Goal: Information Seeking & Learning: Learn about a topic

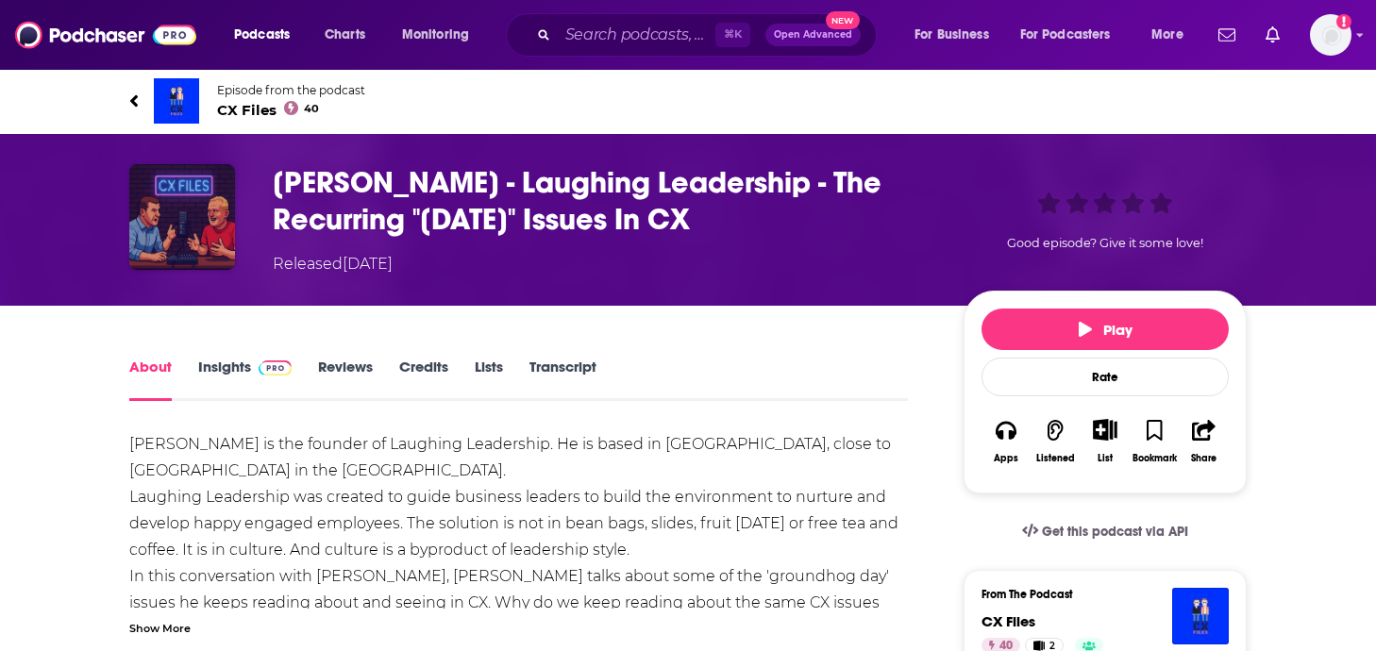
click at [184, 185] on img at bounding box center [182, 217] width 106 height 106
click at [248, 366] on link "Insights" at bounding box center [244, 379] width 93 height 43
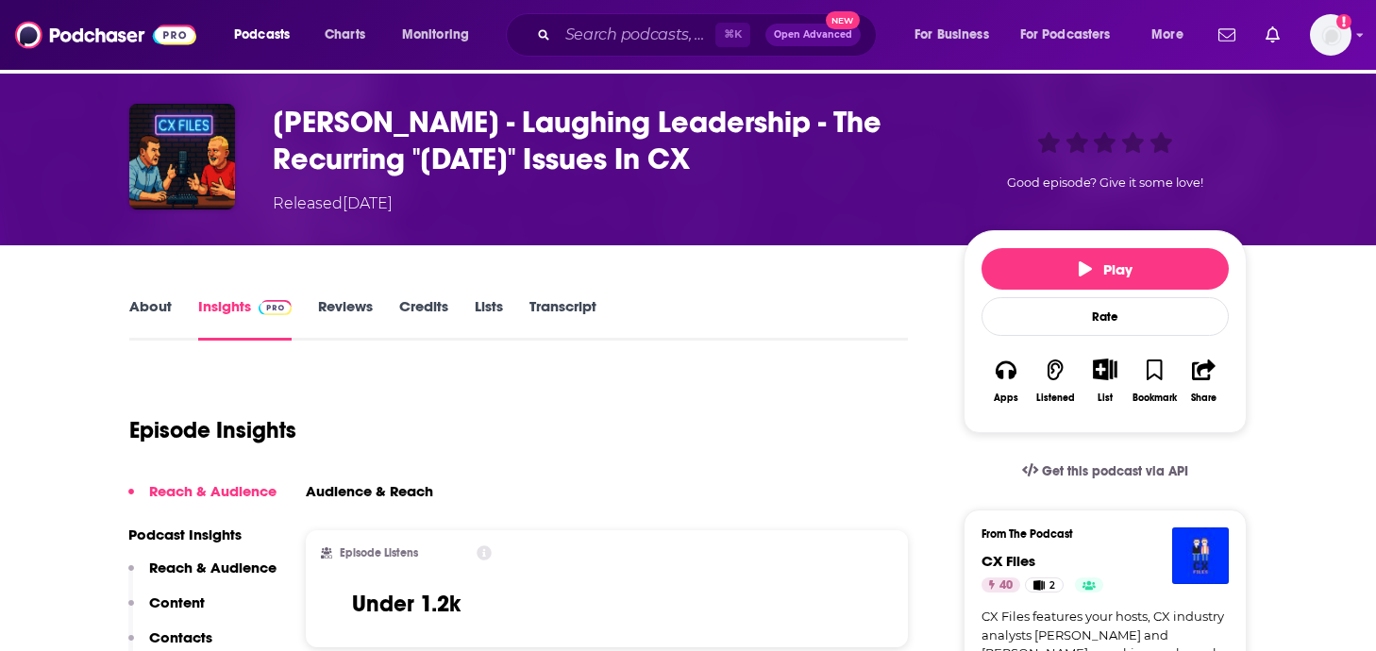
scroll to position [32, 0]
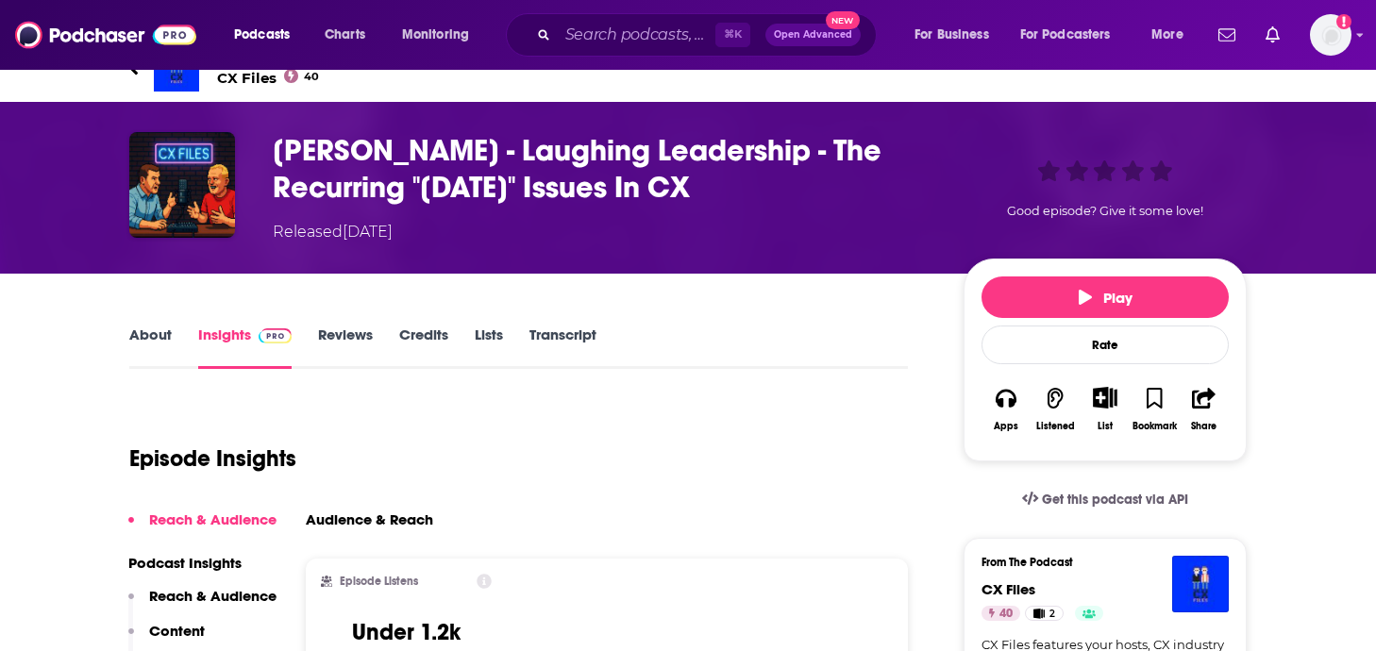
click at [235, 77] on span "CX Files 40" at bounding box center [291, 78] width 148 height 18
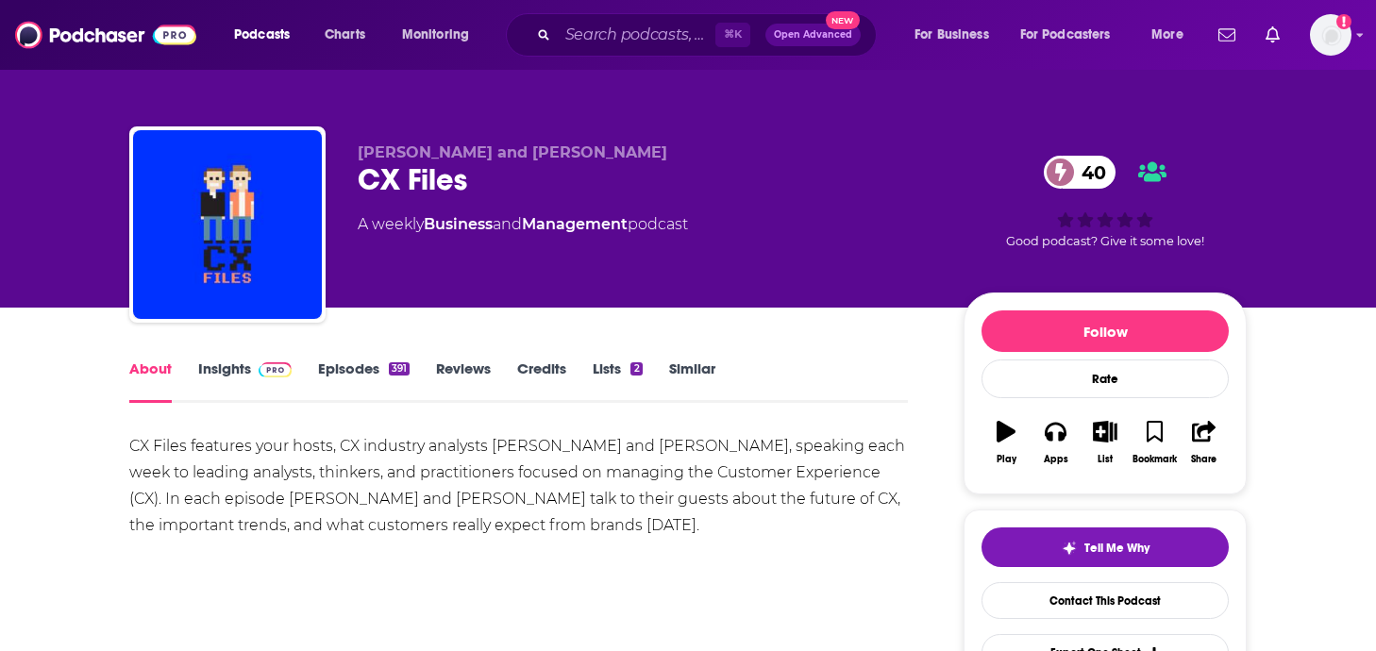
click at [269, 369] on img at bounding box center [275, 369] width 33 height 15
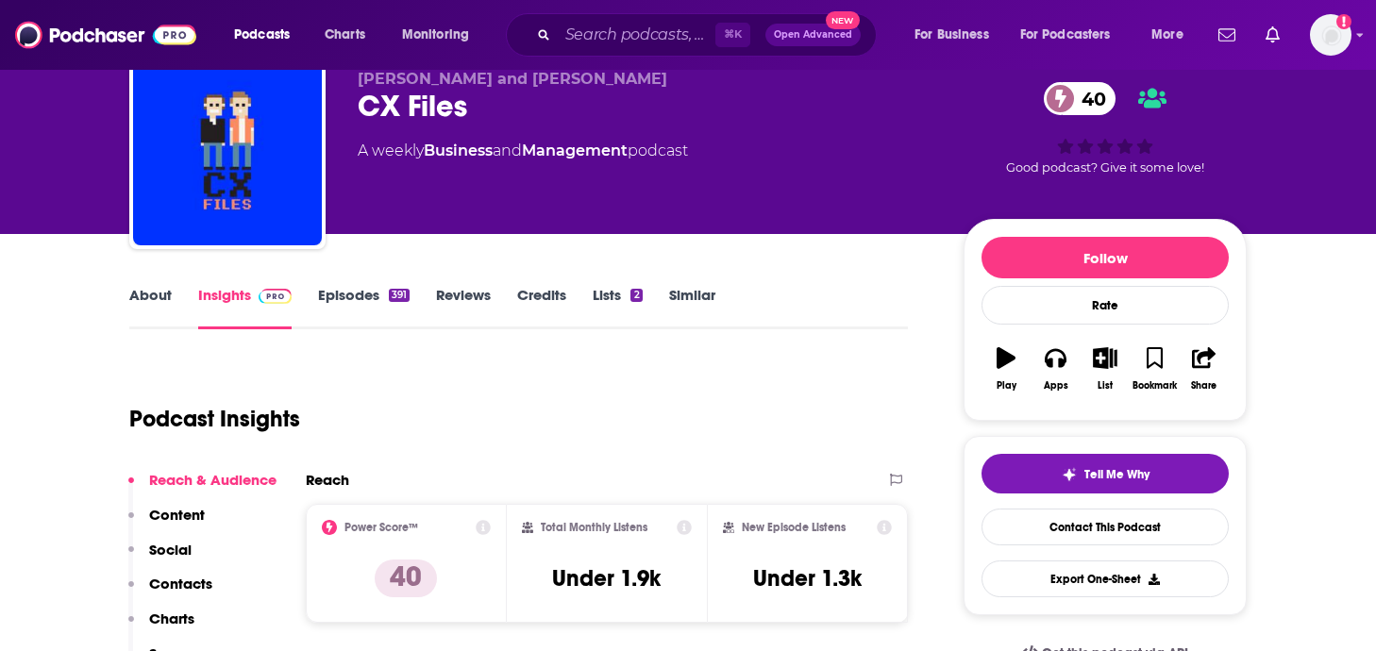
scroll to position [78, 0]
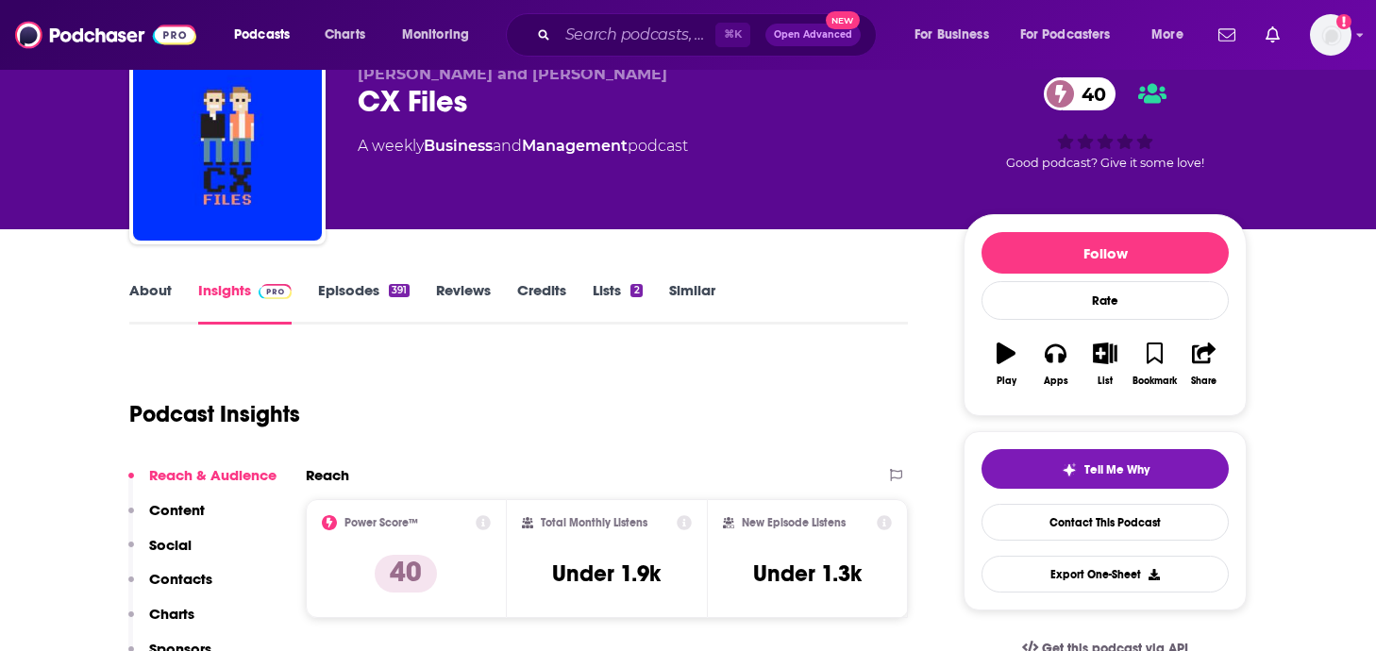
click at [384, 300] on link "Episodes 391" at bounding box center [364, 302] width 92 height 43
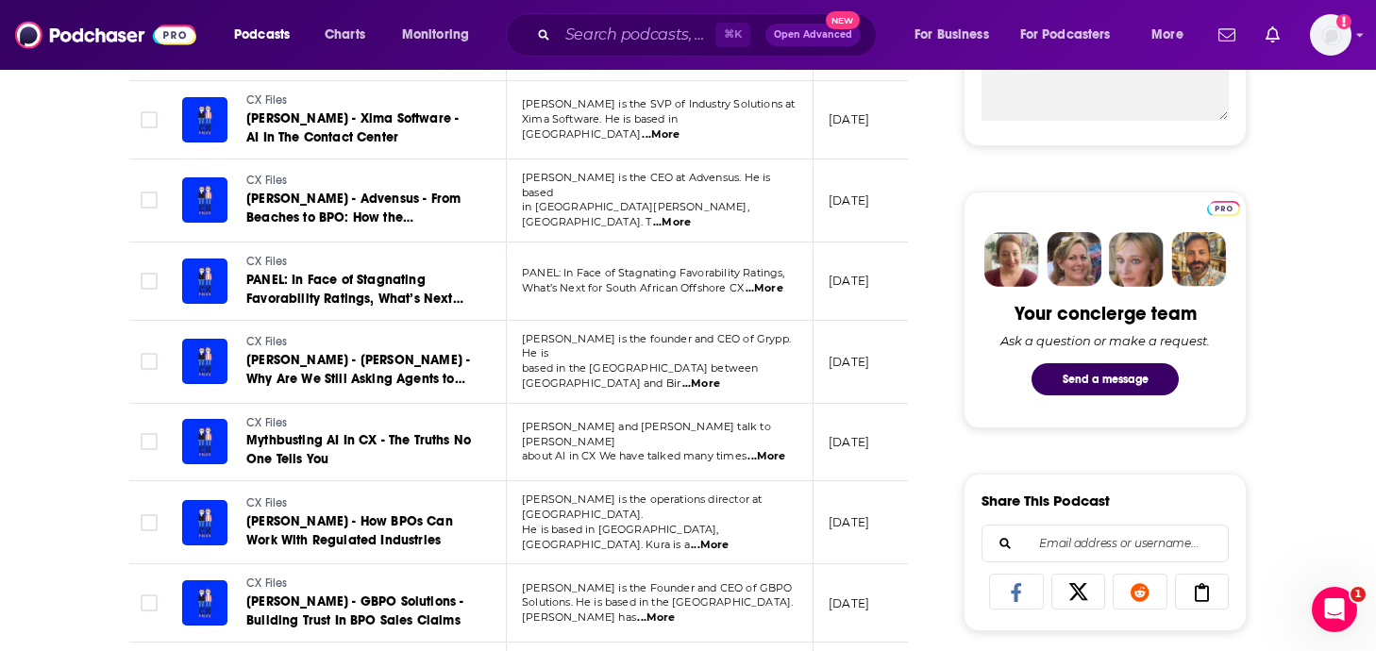
scroll to position [796, 0]
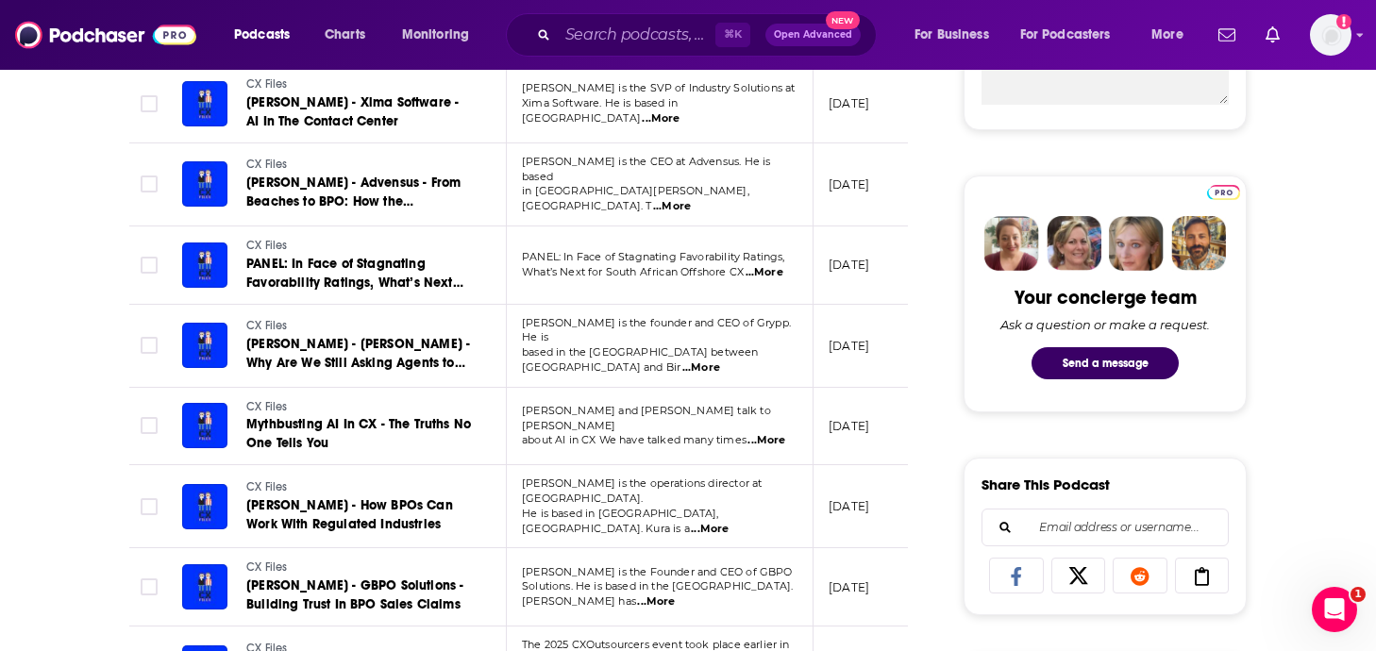
click at [729, 522] on span "...More" at bounding box center [710, 529] width 38 height 15
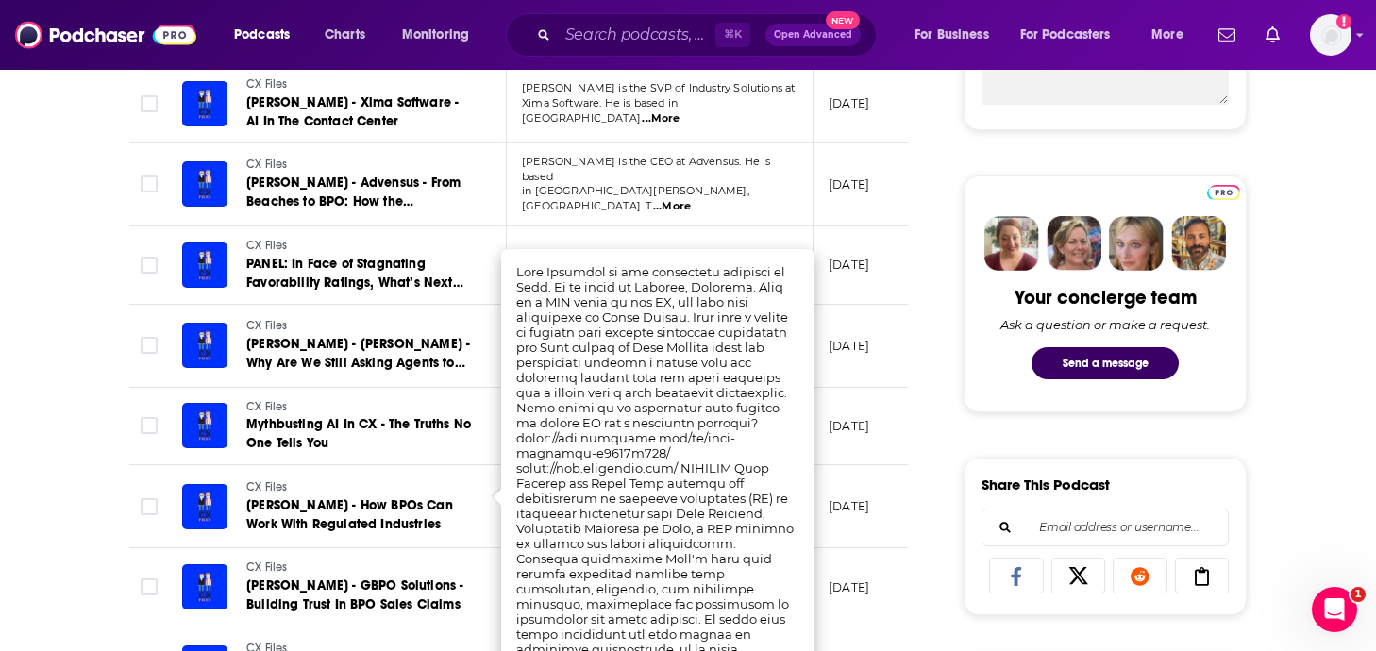
click at [826, 466] on td "June 12, 2025" at bounding box center [875, 506] width 123 height 83
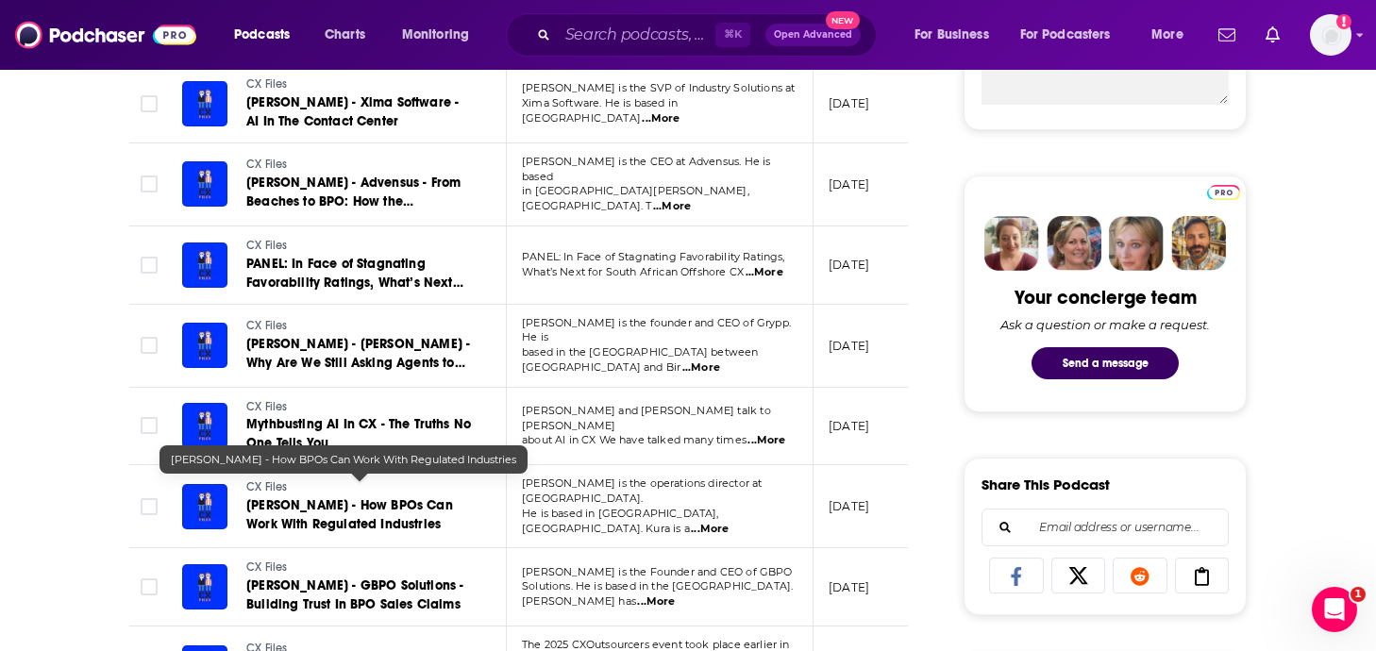
click at [394, 497] on span "Owen Campbell - Kura - How BPOs Can Work With Regulated Industries" at bounding box center [349, 514] width 207 height 35
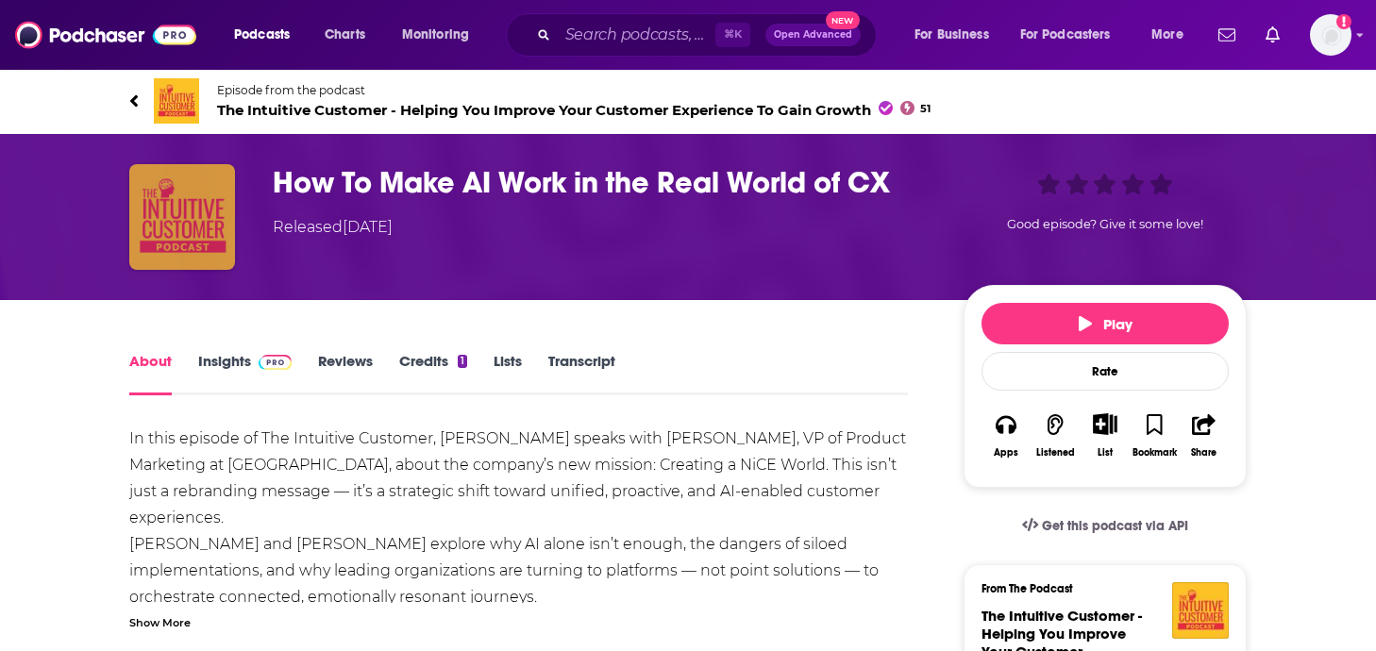
click at [181, 193] on img "How To Make AI Work in the Real World of CX" at bounding box center [182, 217] width 106 height 106
click at [334, 170] on h1 "How To Make AI Work in the Real World of CX" at bounding box center [603, 182] width 661 height 37
click at [143, 94] on link "Episode from the podcast The Intuitive Customer - Helping You Improve Your Cust…" at bounding box center [687, 100] width 1117 height 45
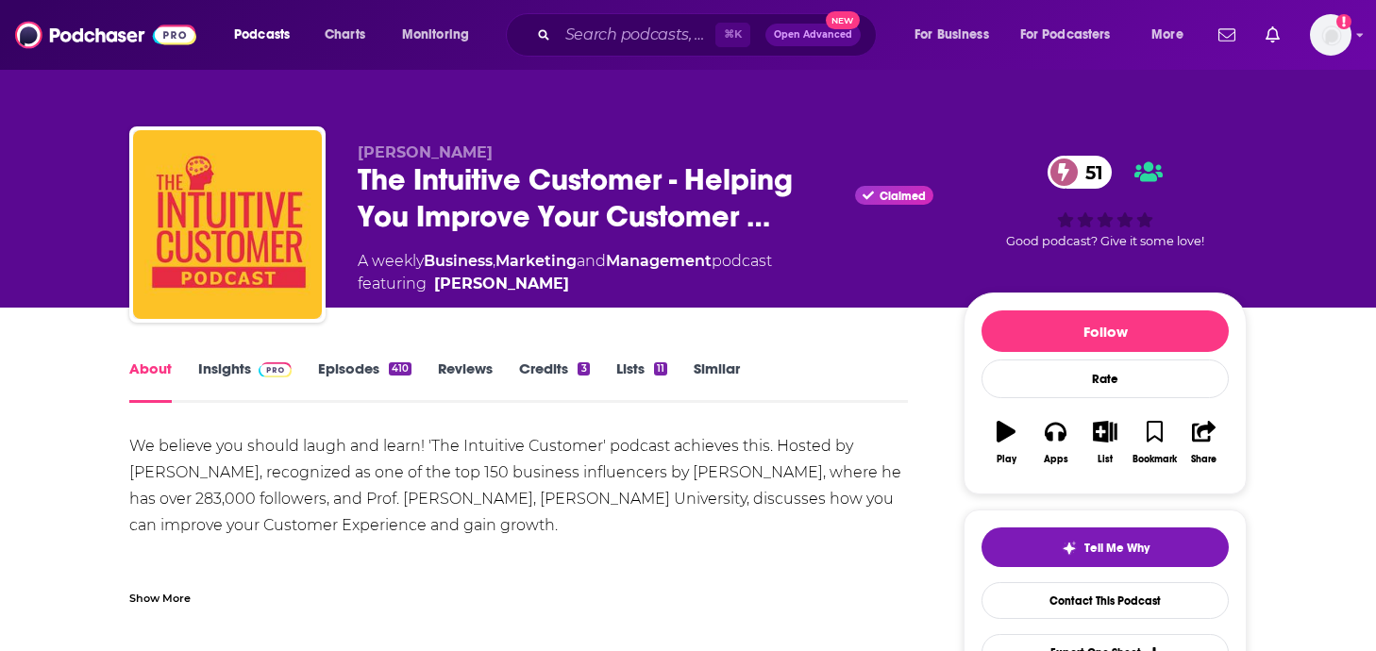
click at [249, 370] on link "Insights" at bounding box center [244, 381] width 93 height 43
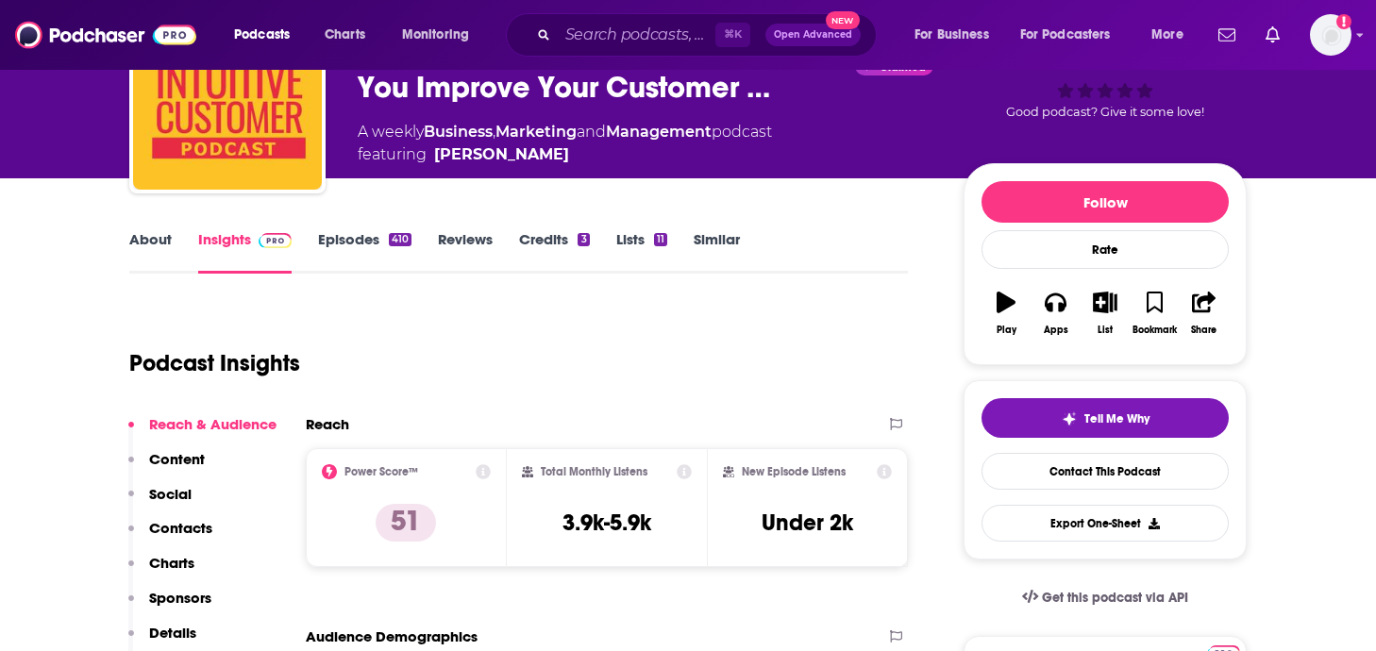
scroll to position [89, 0]
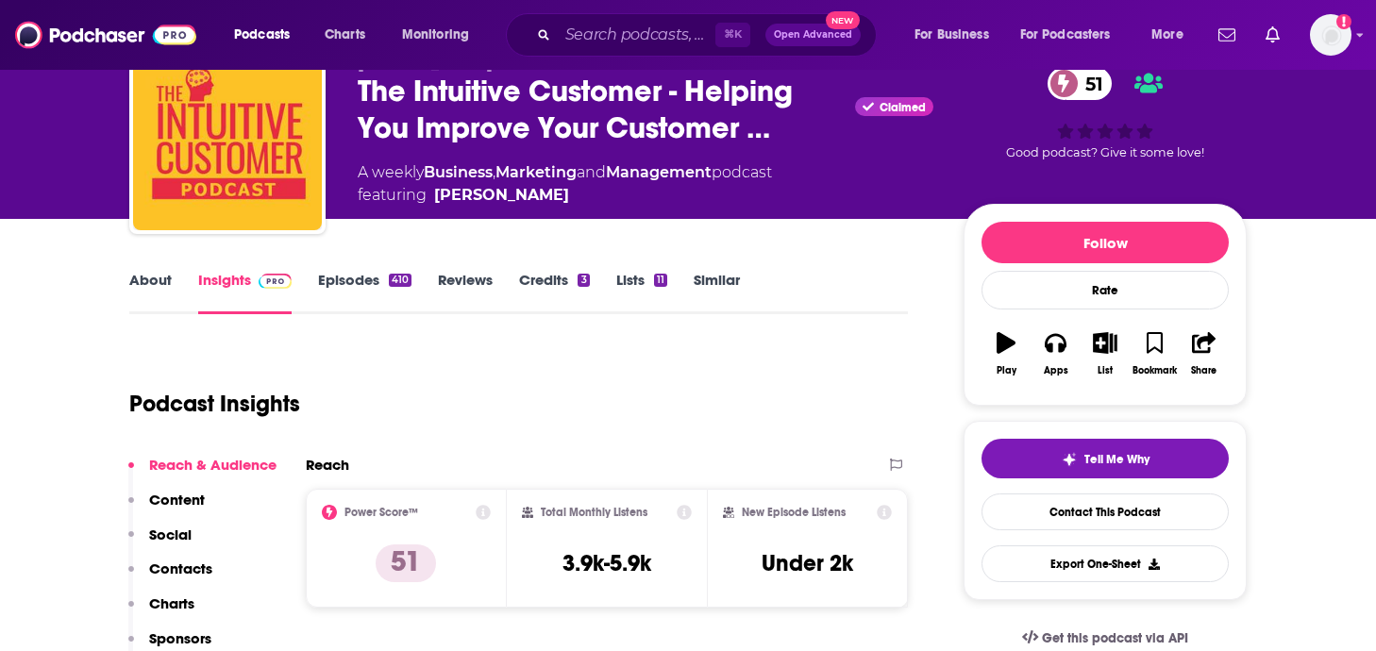
click at [167, 282] on link "About" at bounding box center [150, 292] width 42 height 43
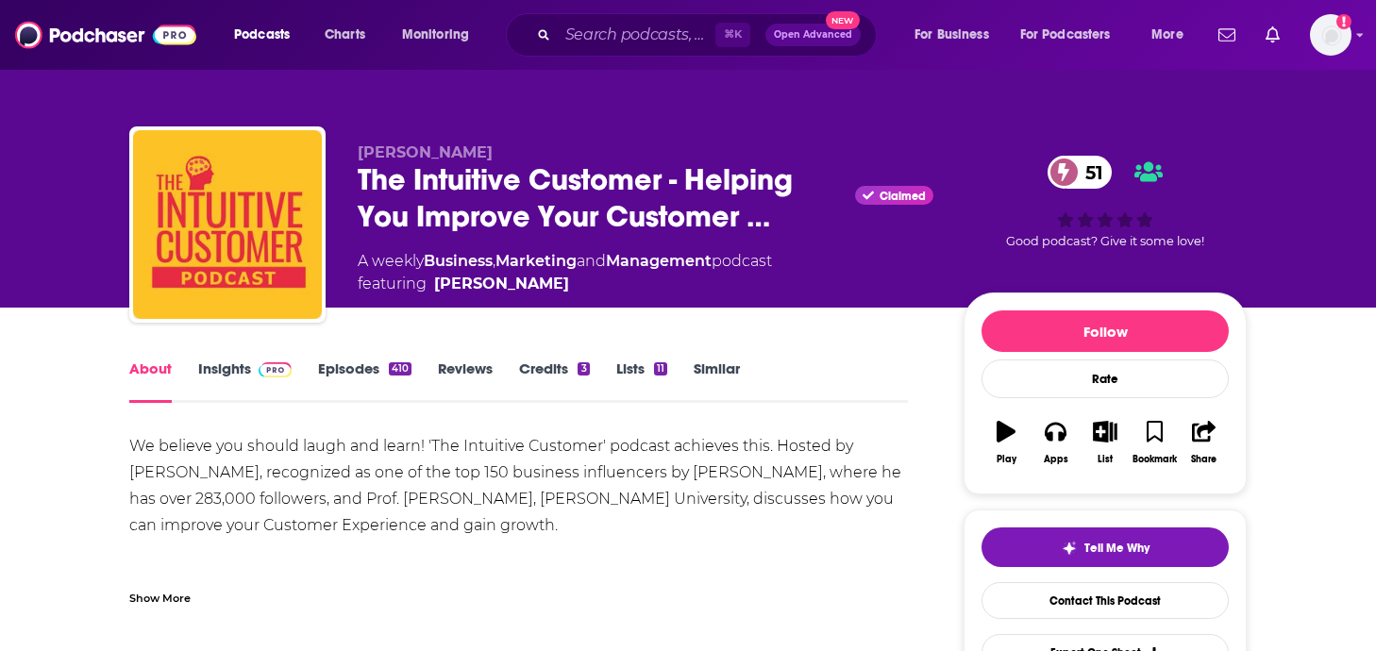
click at [352, 376] on link "Episodes 410" at bounding box center [364, 381] width 93 height 43
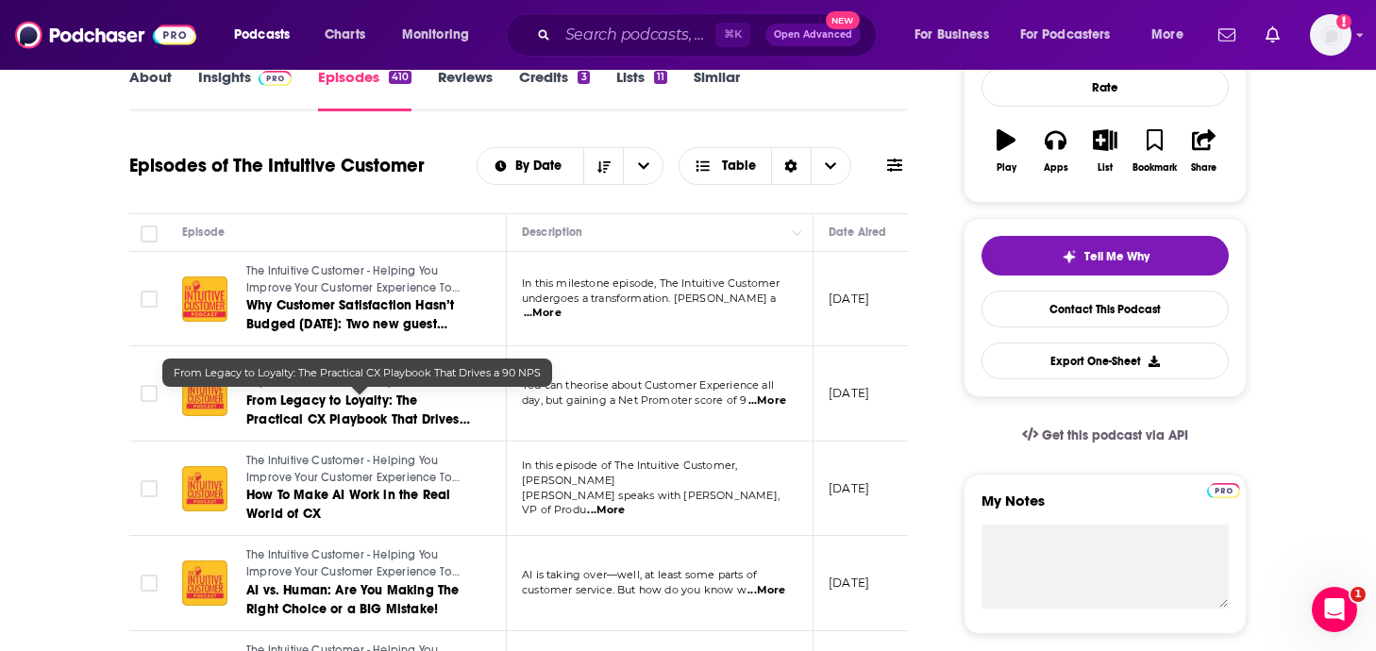
click at [374, 418] on span "From Legacy to Loyalty: The Practical CX Playbook That Drives a 90 NPS" at bounding box center [359, 420] width 226 height 54
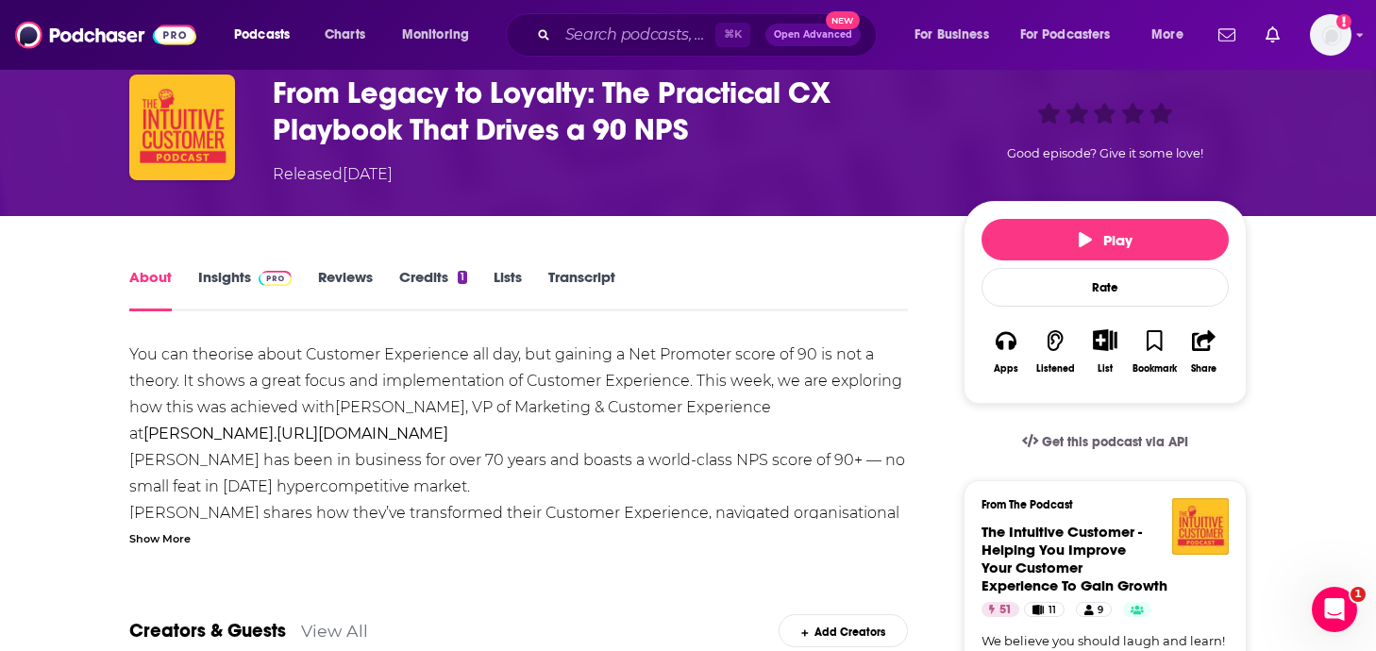
scroll to position [92, 0]
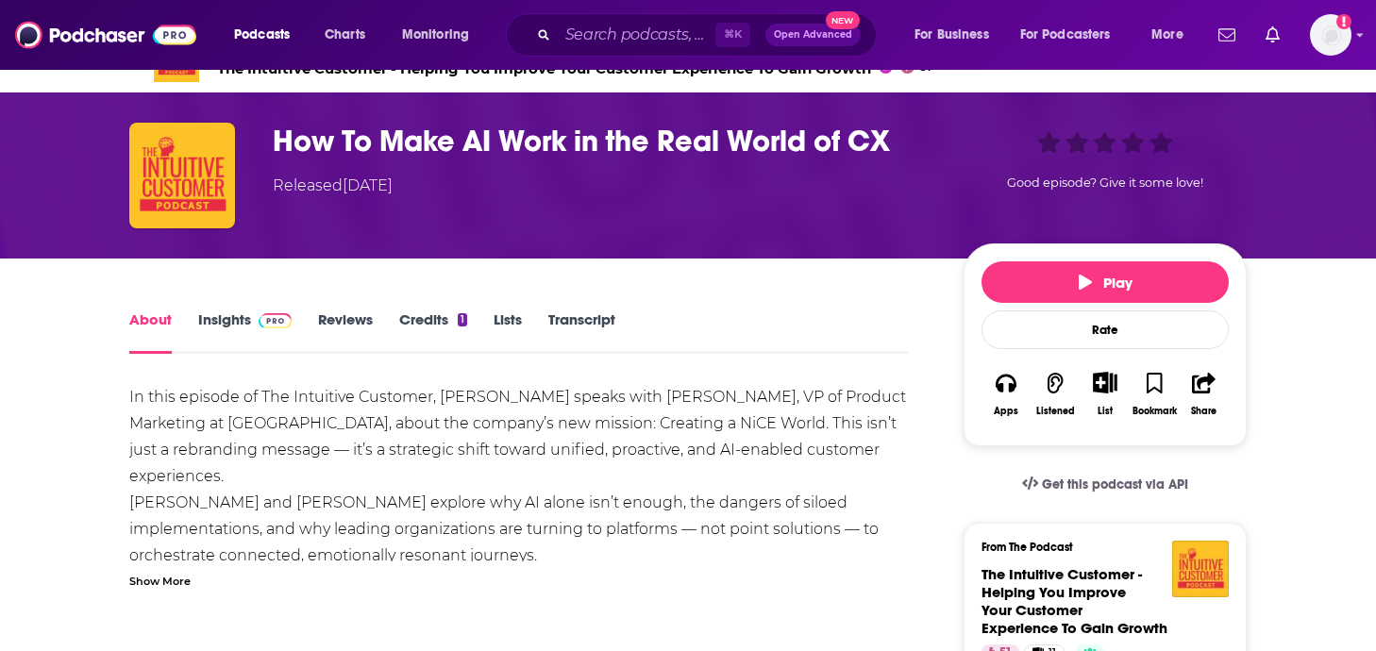
scroll to position [44, 0]
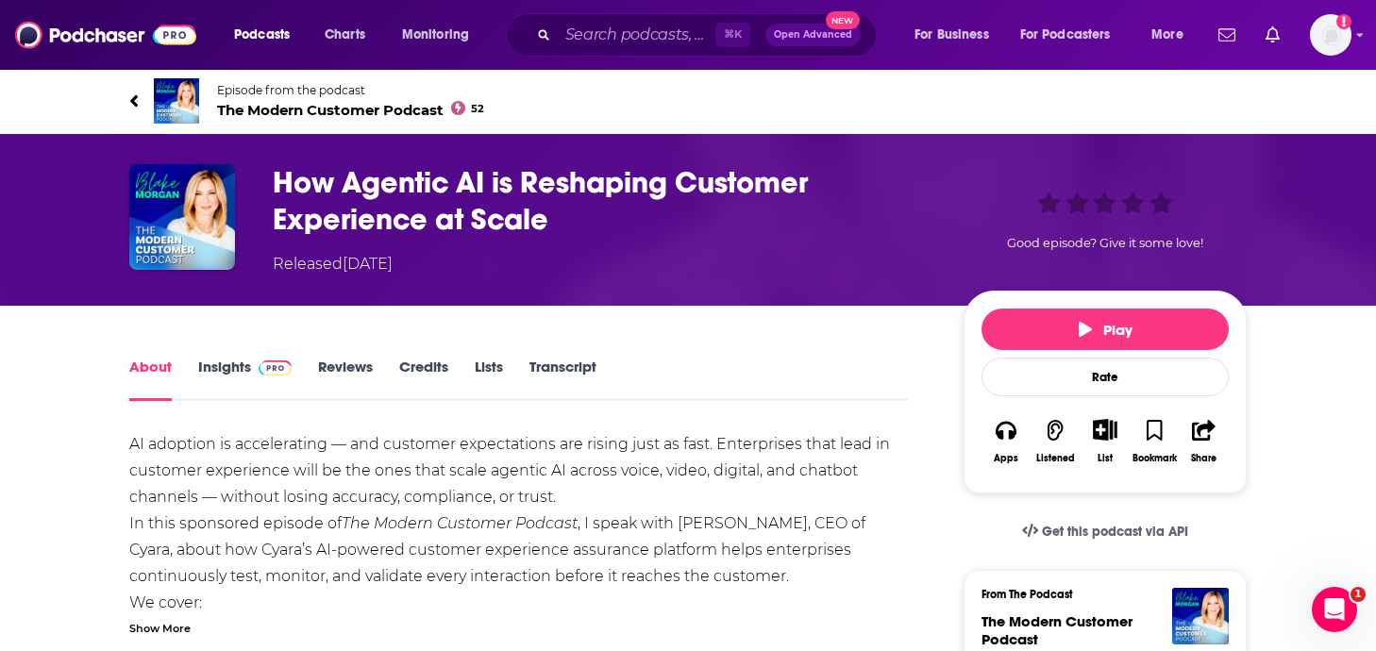
click at [135, 94] on icon at bounding box center [133, 101] width 9 height 19
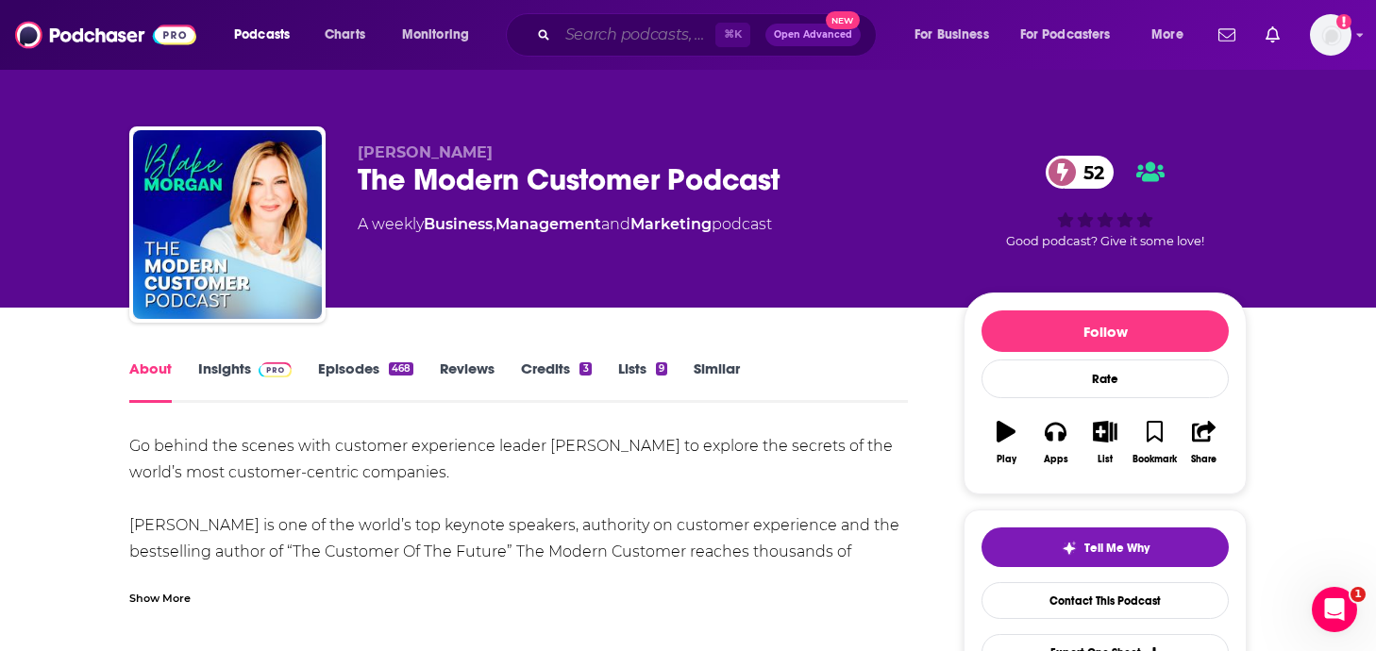
click at [654, 36] on input "Search podcasts, credits, & more..." at bounding box center [637, 35] width 158 height 30
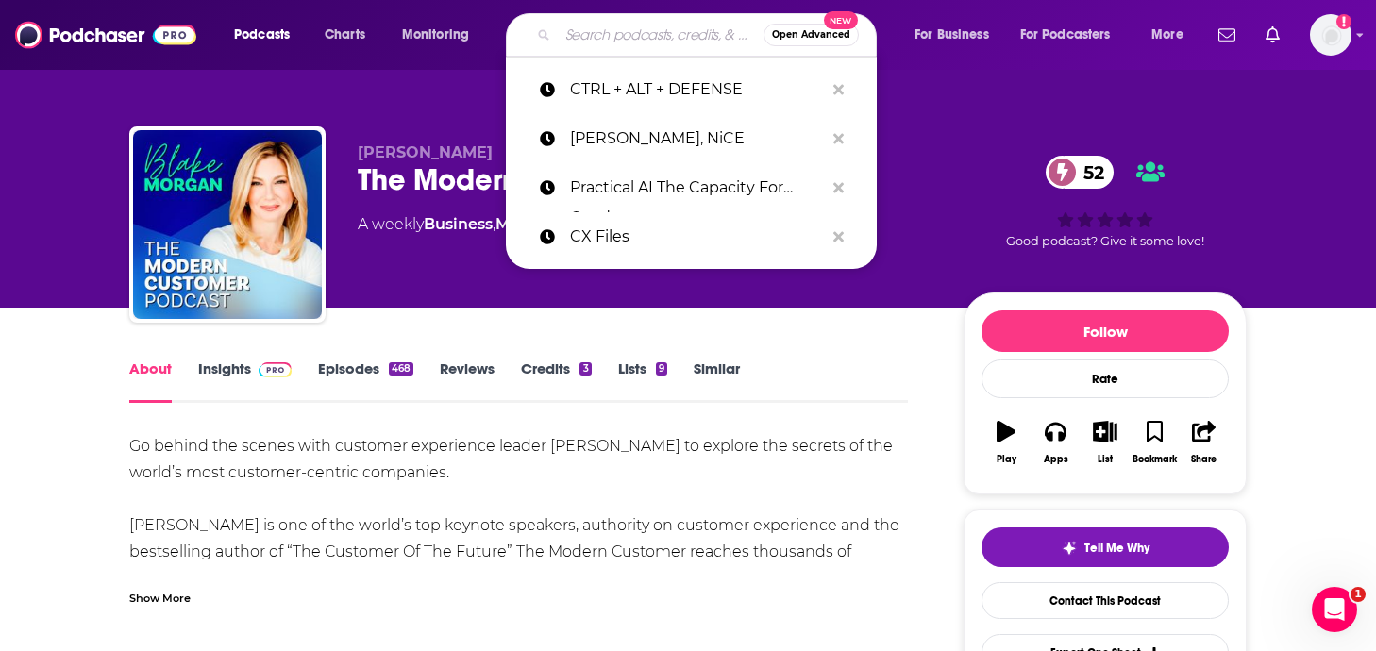
type input "X"
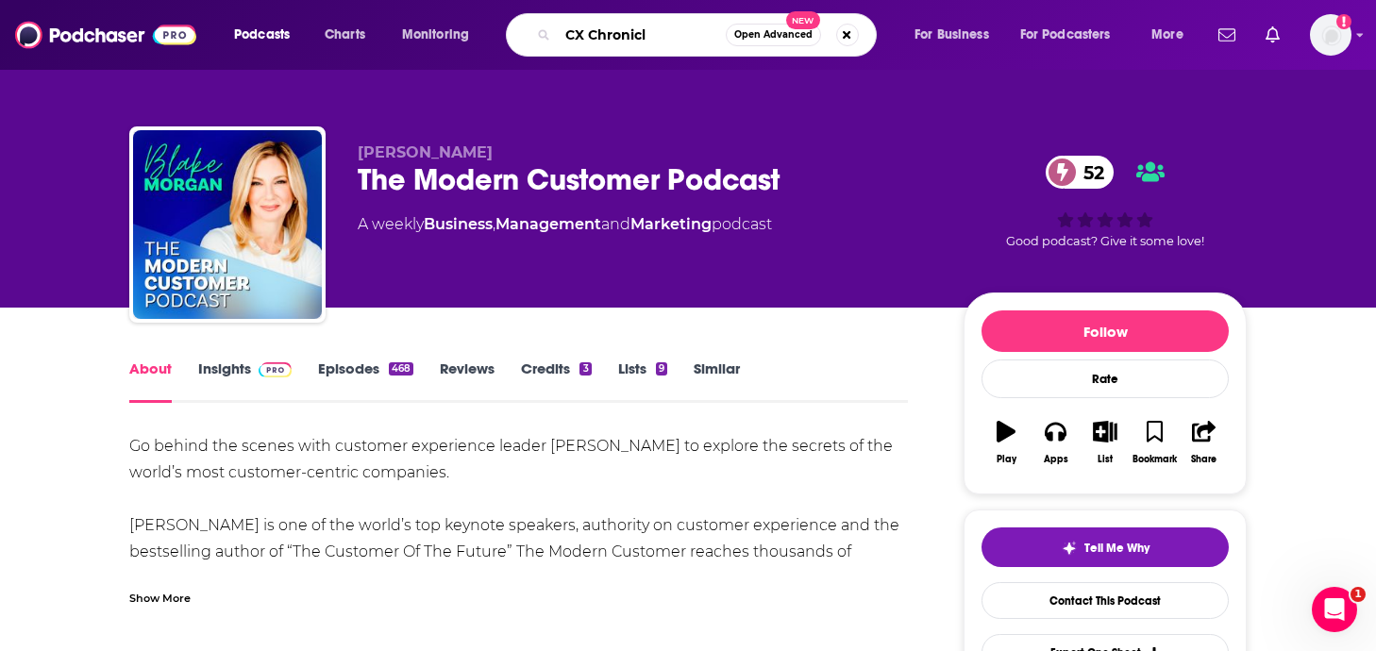
type input "CX Chronicle"
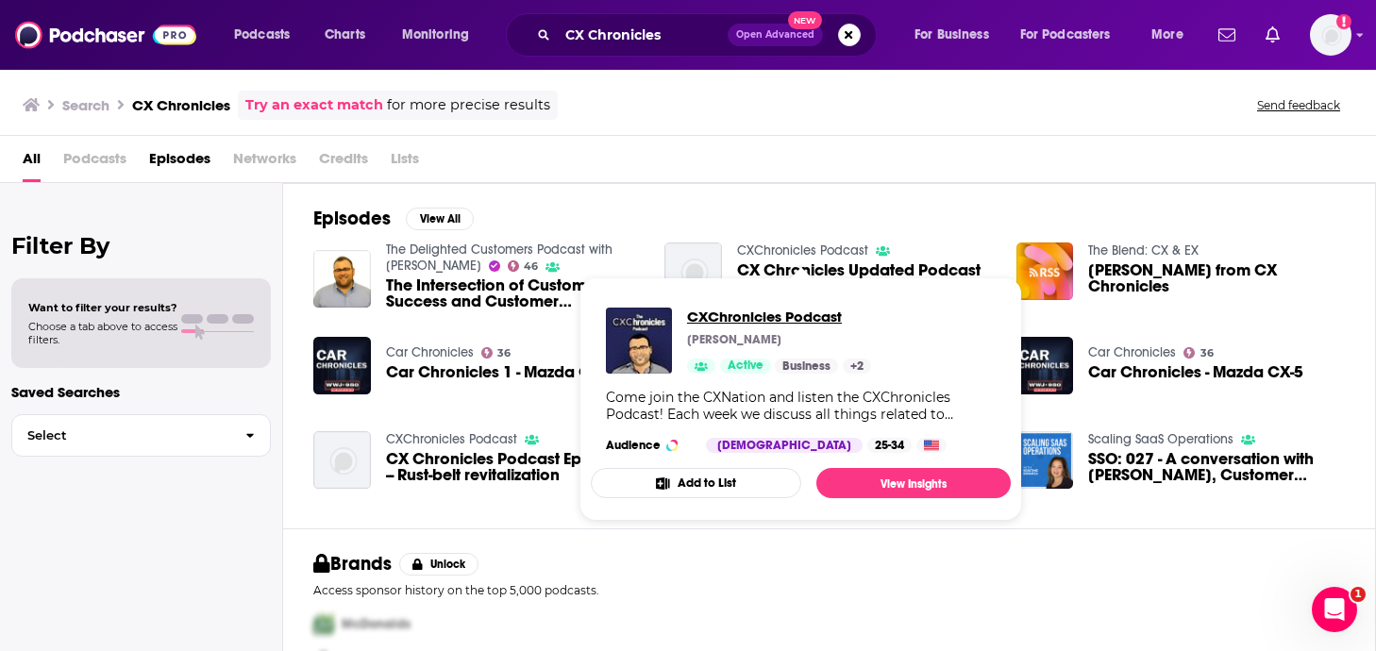
click at [737, 314] on span "CXChronicles Podcast" at bounding box center [779, 317] width 184 height 18
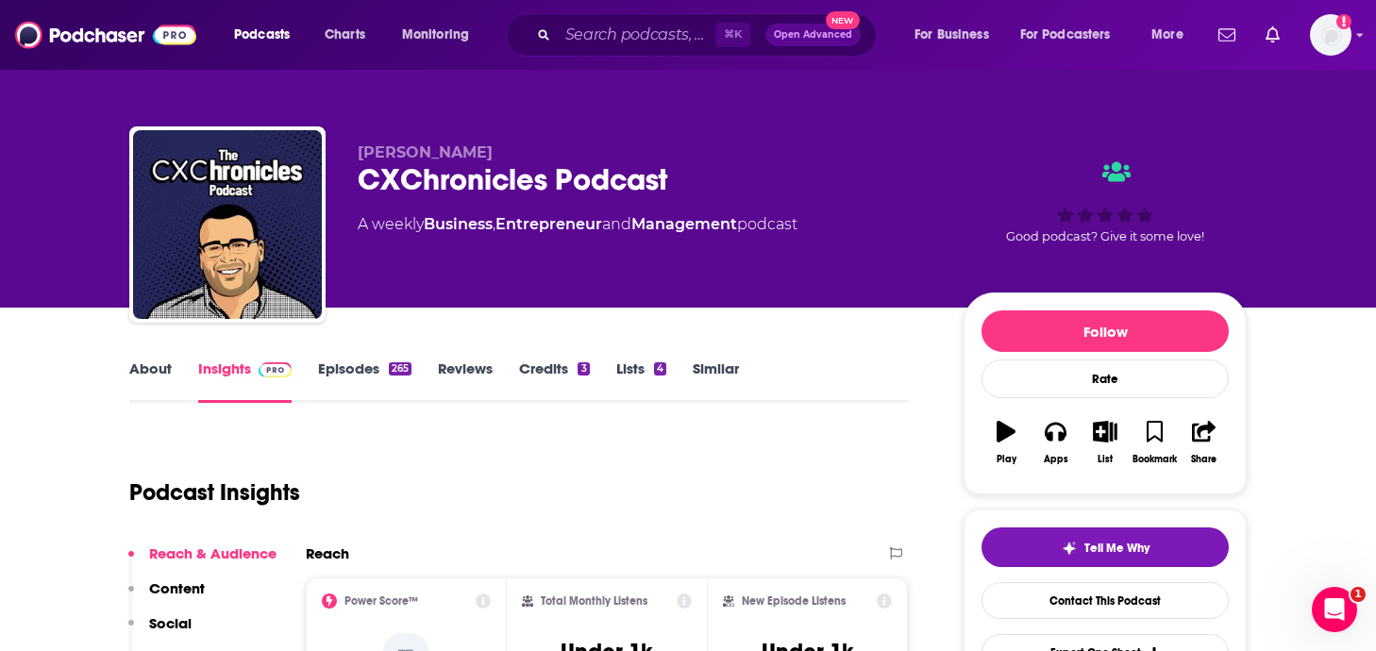
click at [378, 364] on link "Episodes 265" at bounding box center [364, 381] width 93 height 43
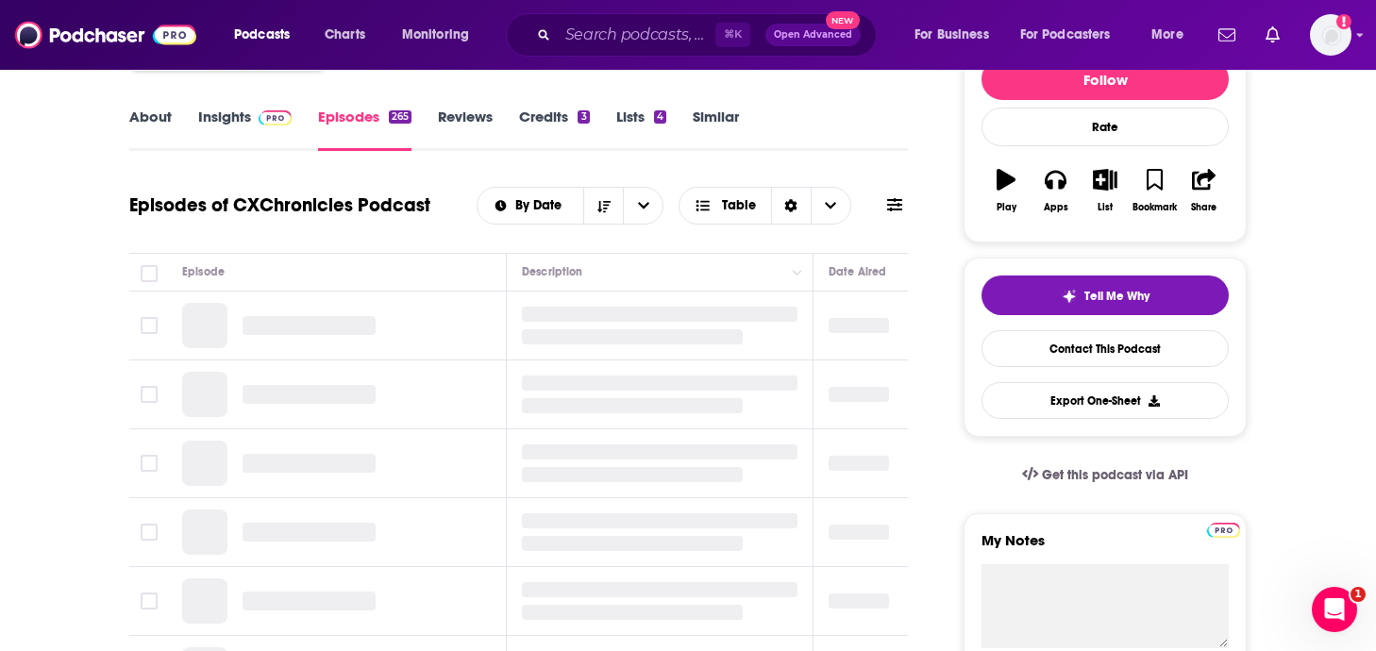
scroll to position [260, 0]
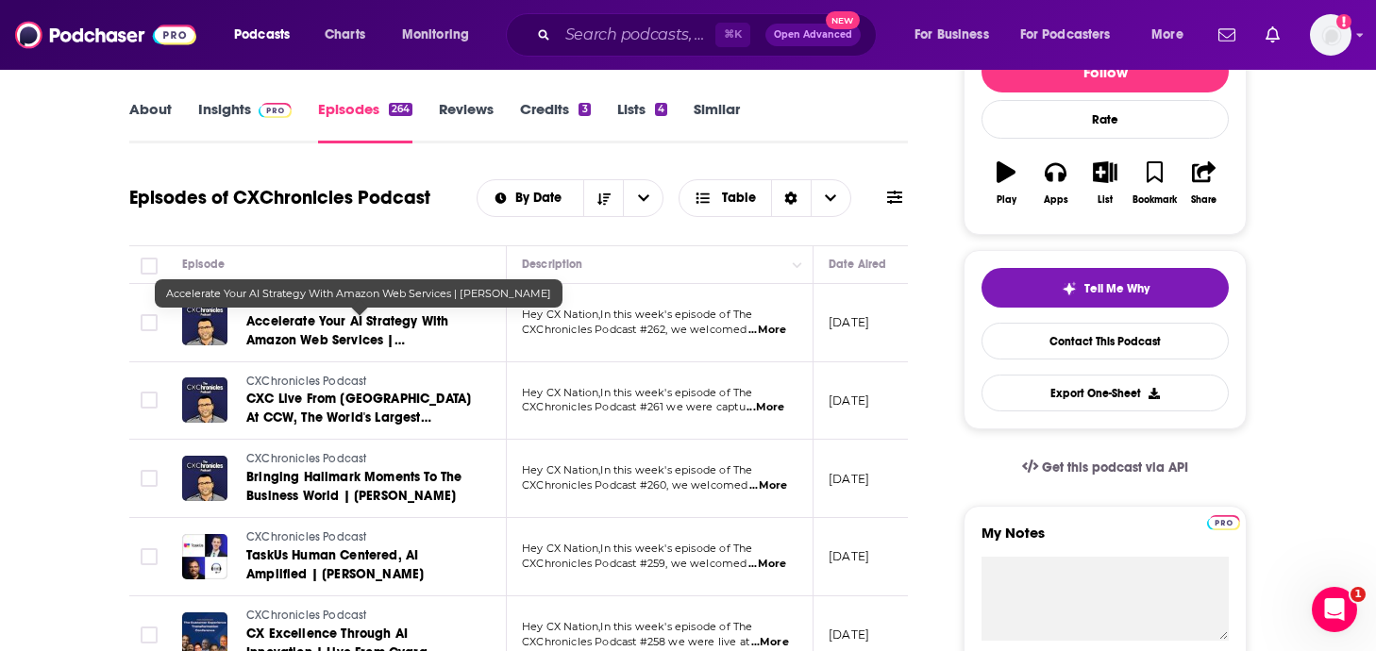
click at [381, 329] on span "Accelerate Your AI Strategy With Amazon Web Services | Pasquale DeMaio" at bounding box center [347, 340] width 202 height 54
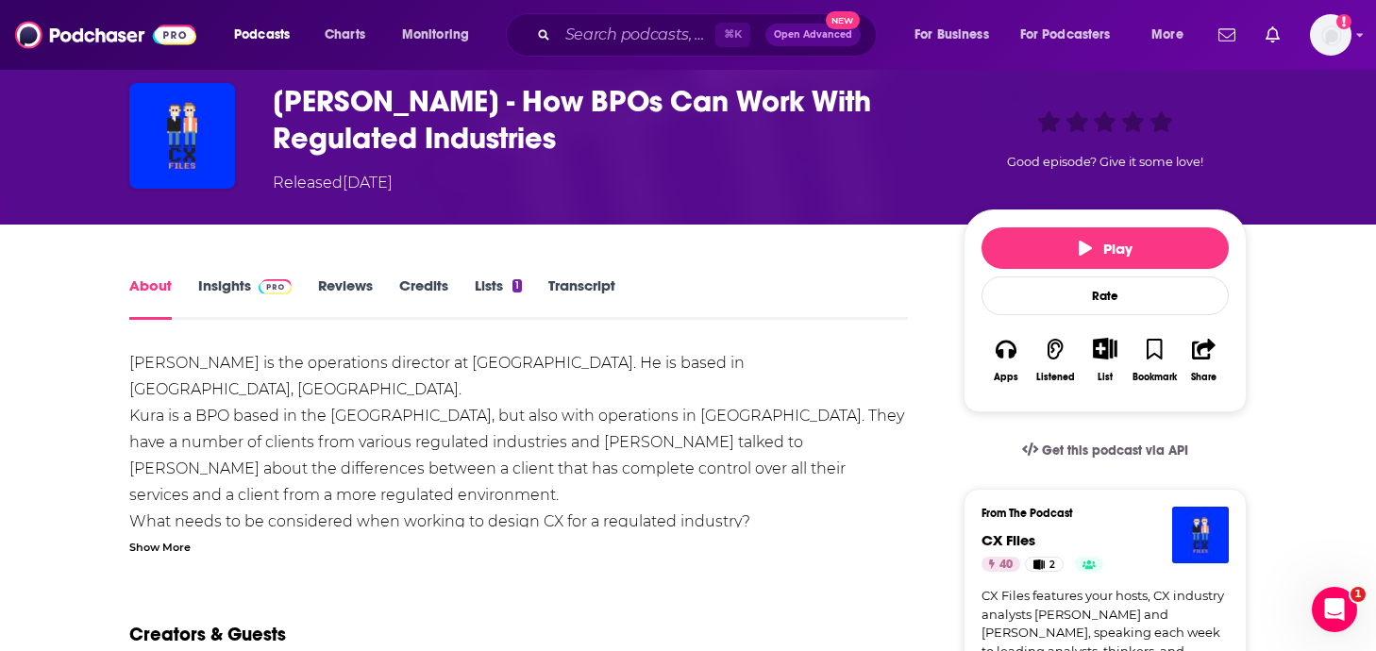
scroll to position [86, 0]
